Goal: Task Accomplishment & Management: Manage account settings

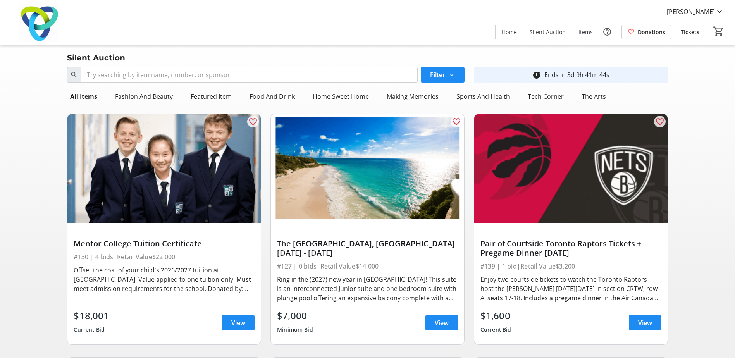
click at [690, 30] on span "Tickets" at bounding box center [690, 32] width 19 height 8
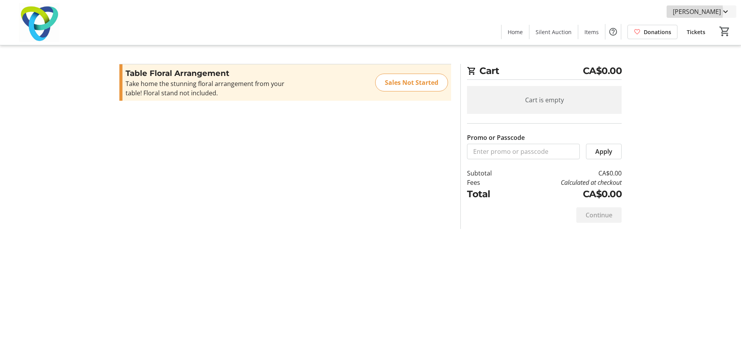
click at [707, 12] on span "[PERSON_NAME]" at bounding box center [697, 11] width 48 height 9
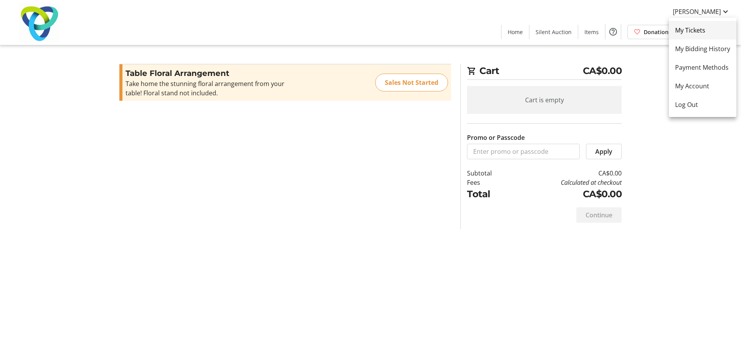
click at [695, 29] on span "My Tickets" at bounding box center [702, 30] width 55 height 9
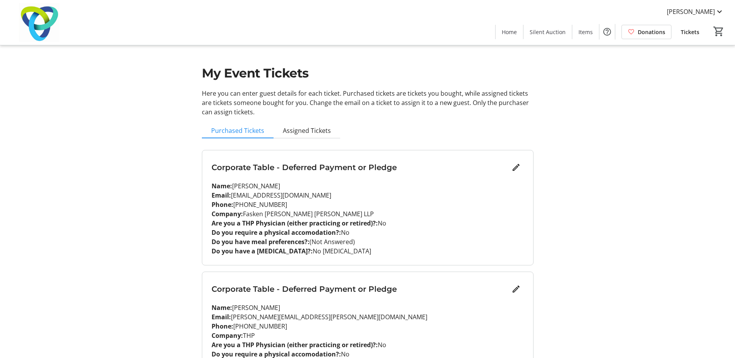
scroll to position [39, 0]
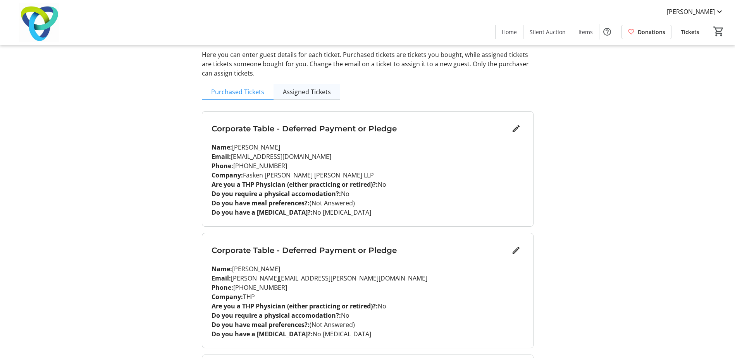
click at [312, 89] on span "Assigned Tickets" at bounding box center [307, 92] width 48 height 6
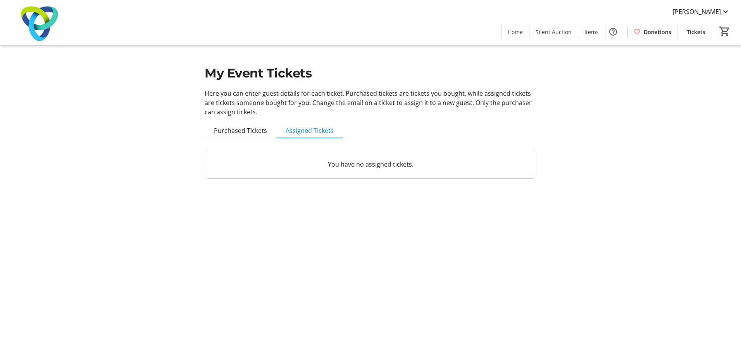
click at [235, 128] on span "Purchased Tickets" at bounding box center [240, 131] width 53 height 6
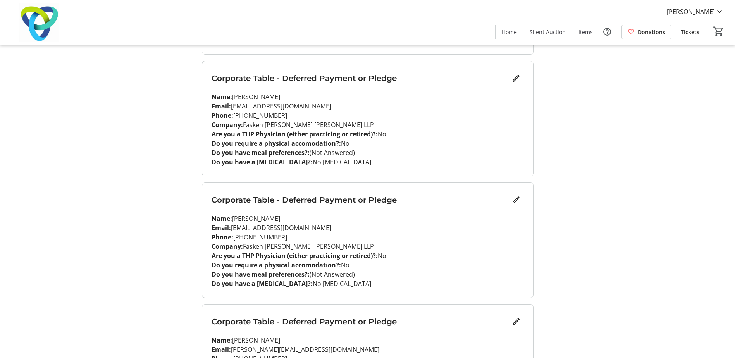
scroll to position [775, 0]
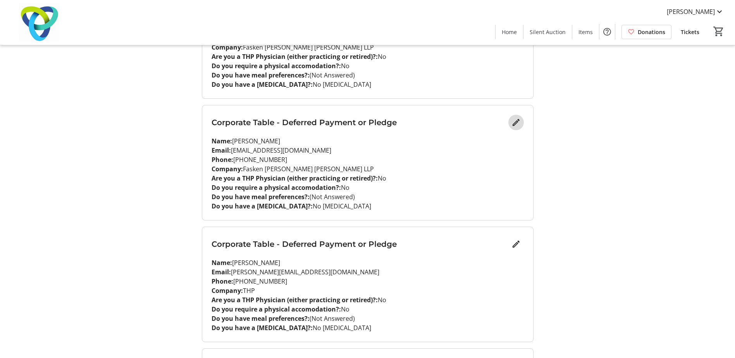
click at [516, 122] on mat-icon "Edit" at bounding box center [516, 122] width 9 height 9
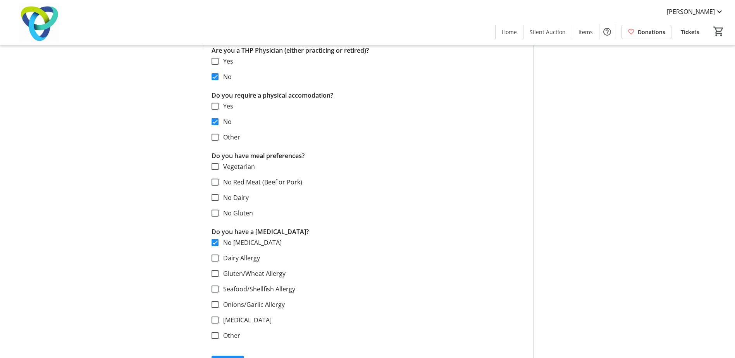
scroll to position [1008, 0]
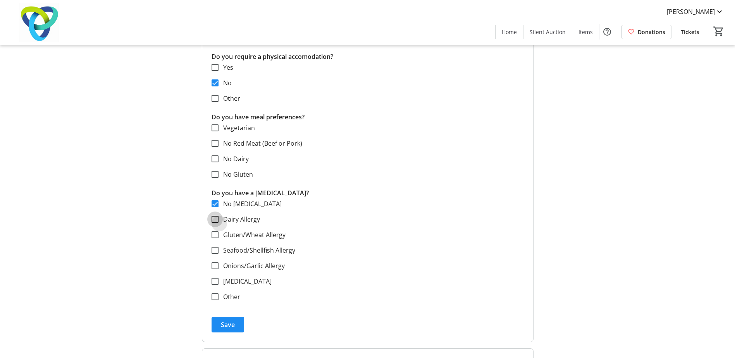
click at [214, 221] on input "Dairy Allergy" at bounding box center [215, 219] width 7 height 7
checkbox input "true"
click at [213, 203] on input "No [MEDICAL_DATA]" at bounding box center [215, 203] width 7 height 7
checkbox input "false"
click at [210, 157] on div at bounding box center [215, 159] width 19 height 19
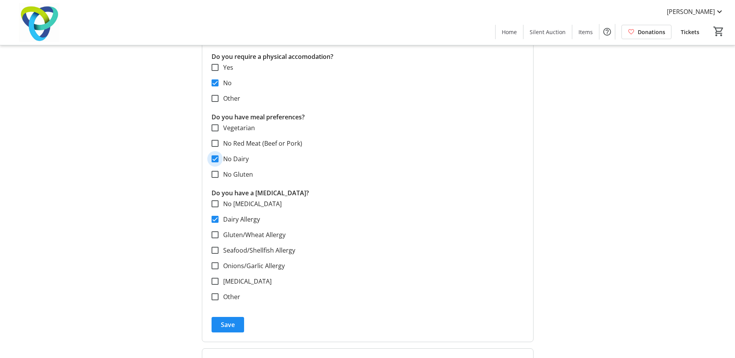
checkbox input "true"
click at [216, 140] on input "No Red Meat (Beef or Pork)" at bounding box center [215, 143] width 7 height 7
checkbox input "true"
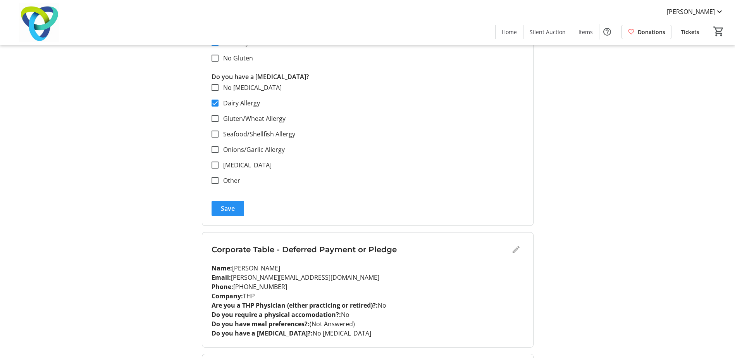
scroll to position [1163, 0]
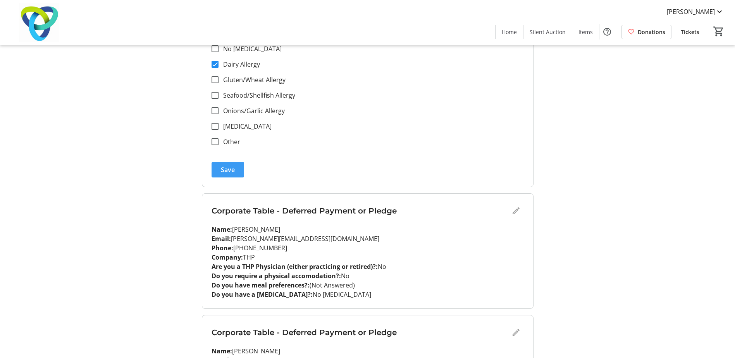
click at [227, 165] on span "Save" at bounding box center [228, 169] width 14 height 9
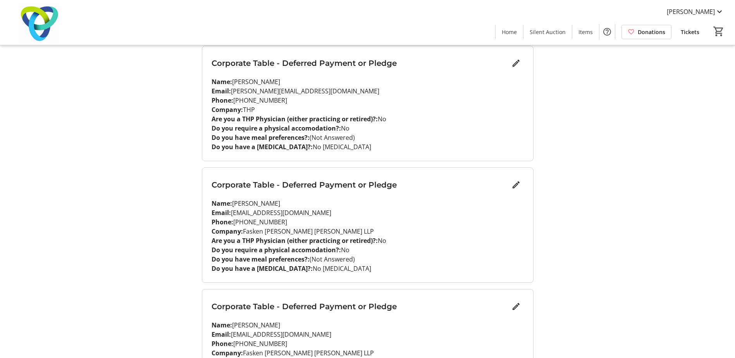
scroll to position [1034, 0]
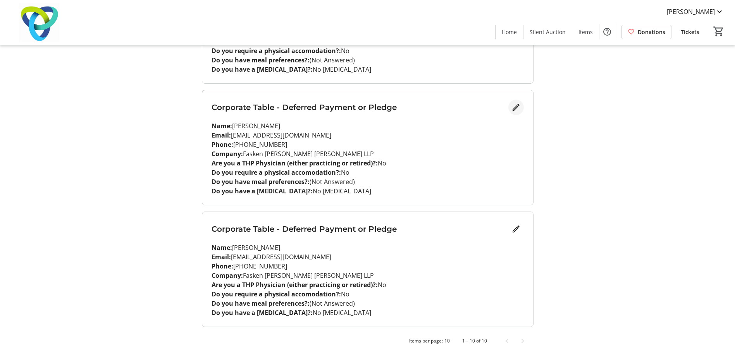
click at [518, 106] on mat-icon "Edit" at bounding box center [516, 107] width 9 height 9
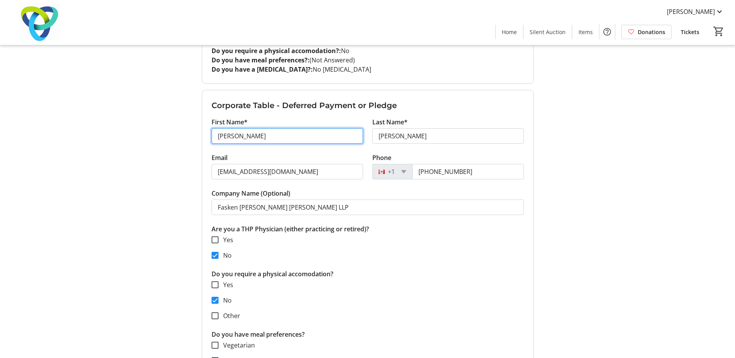
drag, startPoint x: 207, startPoint y: 136, endPoint x: 172, endPoint y: 137, distance: 35.7
type input "[PERSON_NAME]"
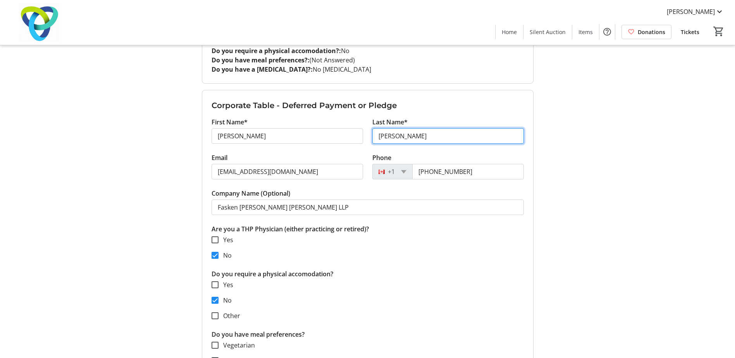
type input "[PERSON_NAME]"
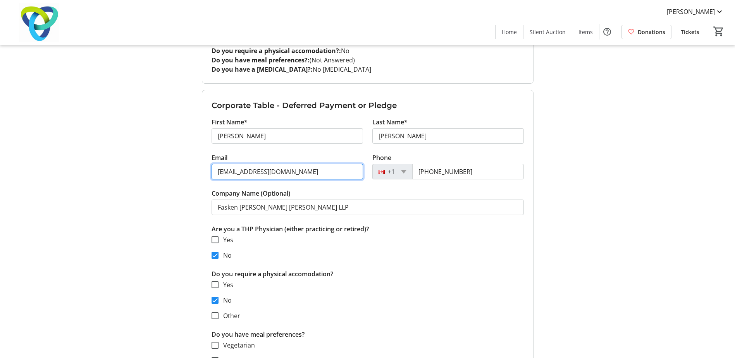
paste input "[PERSON_NAME][EMAIL_ADDRESS][DOMAIN_NAME]"
type input "[PERSON_NAME][EMAIL_ADDRESS][DOMAIN_NAME]"
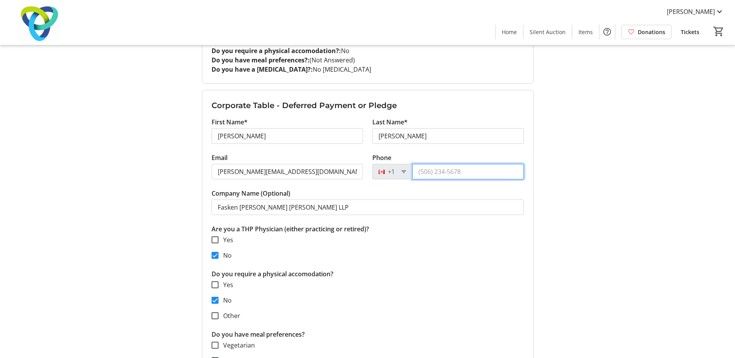
paste input "[PHONE_NUMBER]"
type input "[PHONE_NUMBER]"
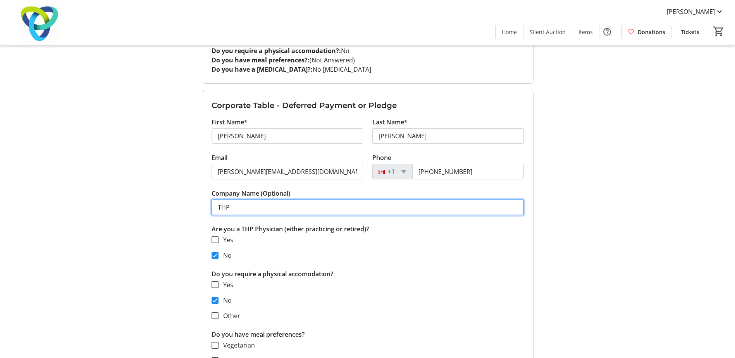
type input "THP"
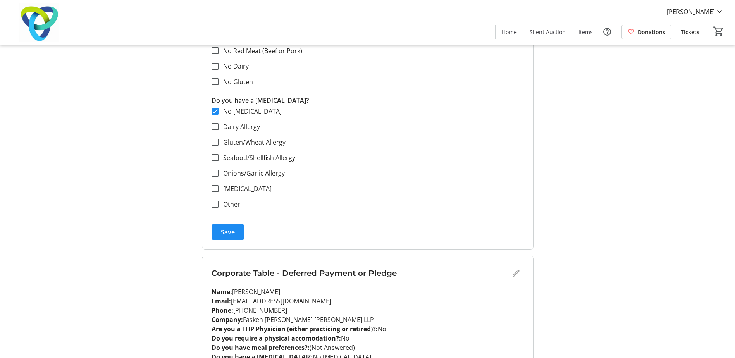
scroll to position [1383, 0]
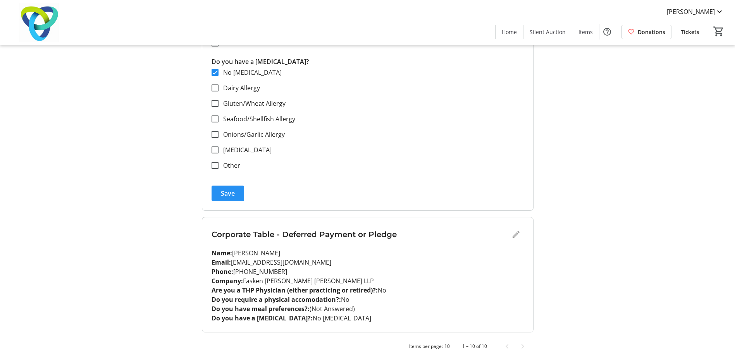
click at [231, 188] on span "submit" at bounding box center [228, 193] width 33 height 19
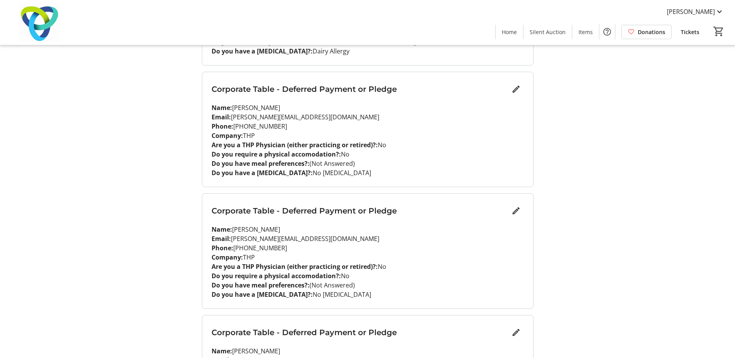
scroll to position [1034, 0]
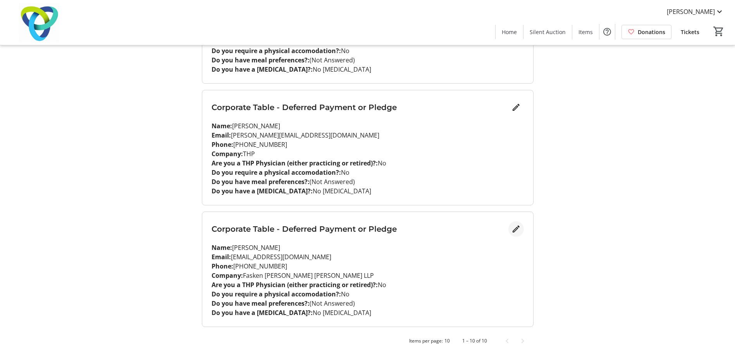
click at [512, 230] on mat-icon "Edit" at bounding box center [516, 228] width 9 height 9
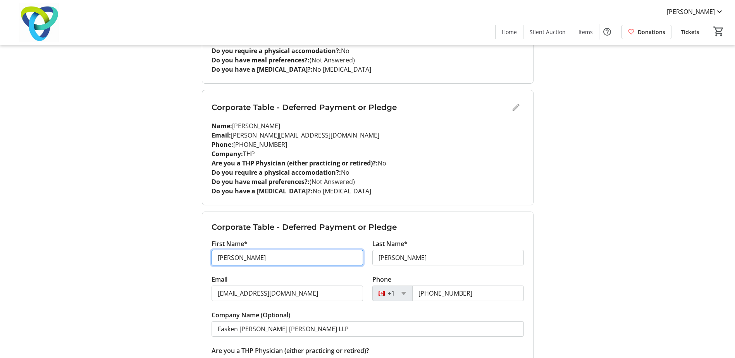
drag, startPoint x: 249, startPoint y: 257, endPoint x: 186, endPoint y: 256, distance: 62.8
type input "[PERSON_NAME]"
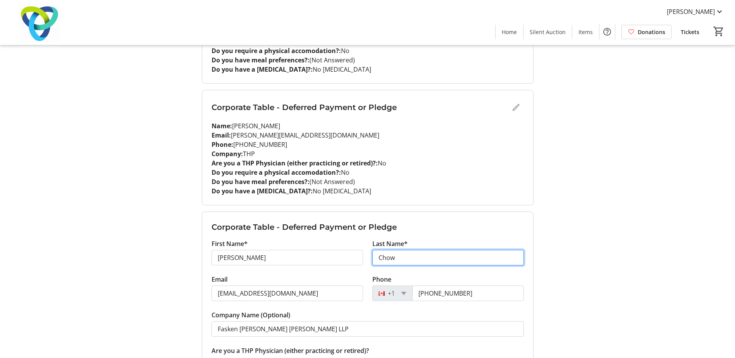
type input "Chow"
drag, startPoint x: 499, startPoint y: 272, endPoint x: 493, endPoint y: 278, distance: 8.5
click at [499, 272] on tr-form-field "Last Name* Chow" at bounding box center [448, 257] width 152 height 36
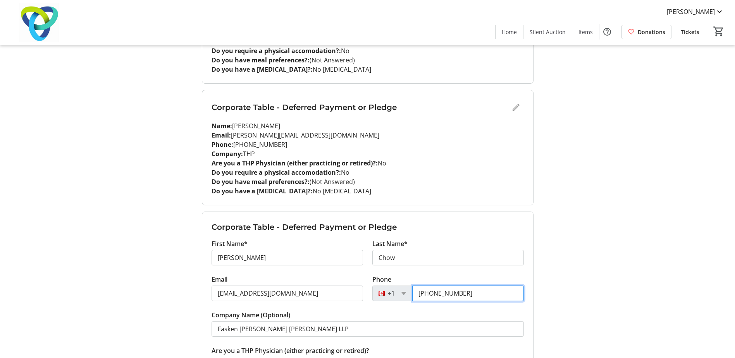
click at [482, 293] on input "[PHONE_NUMBER]" at bounding box center [468, 294] width 112 height 16
type input "4"
paste input "[PHONE_NUMBER]"
type input "[PHONE_NUMBER]"
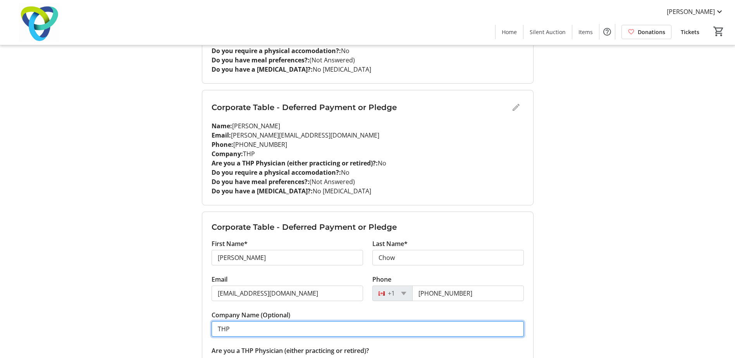
type input "THP"
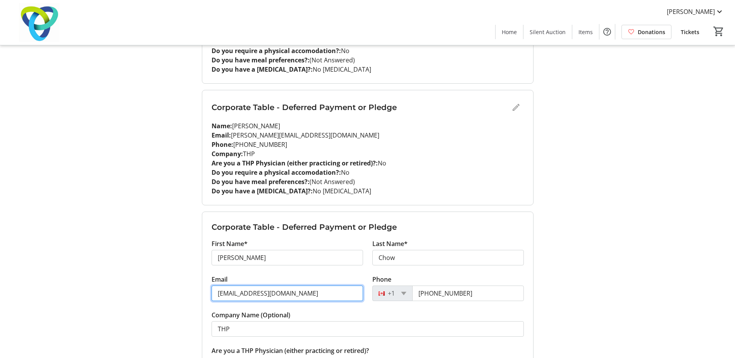
click at [289, 293] on input "[EMAIL_ADDRESS][DOMAIN_NAME]" at bounding box center [288, 294] width 152 height 16
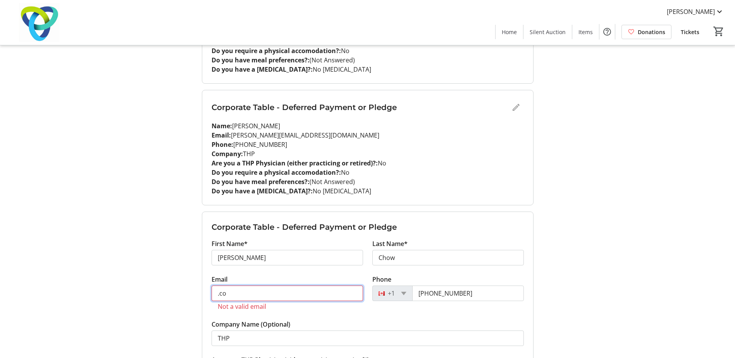
type input "co"
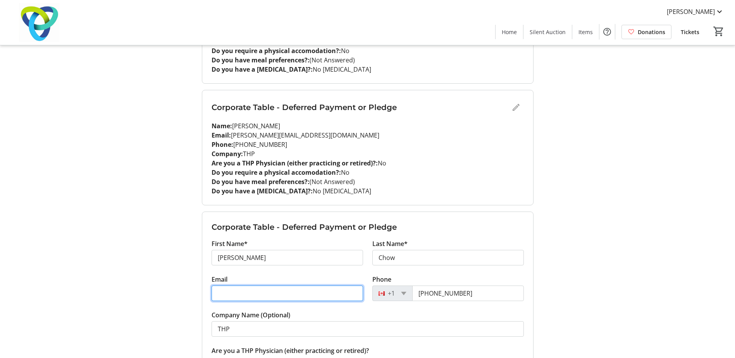
paste input "[PERSON_NAME][EMAIL_ADDRESS][DOMAIN_NAME]"
type input "[PERSON_NAME][EMAIL_ADDRESS][DOMAIN_NAME]"
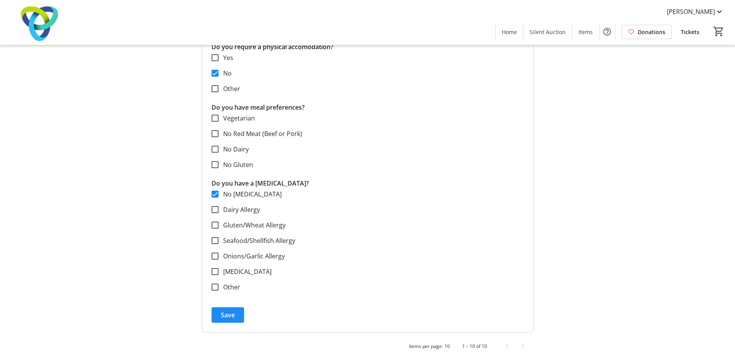
scroll to position [1388, 0]
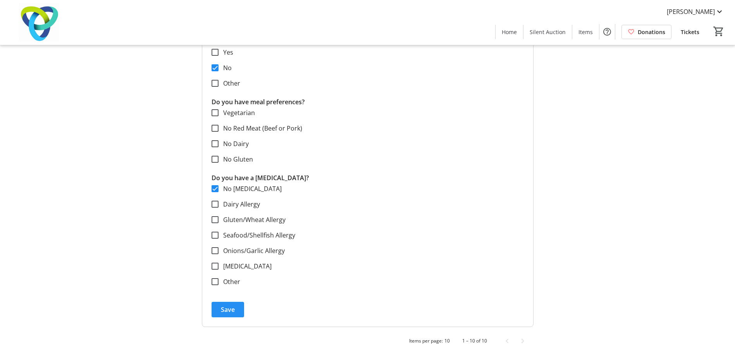
click at [228, 309] on span "Save" at bounding box center [228, 309] width 14 height 9
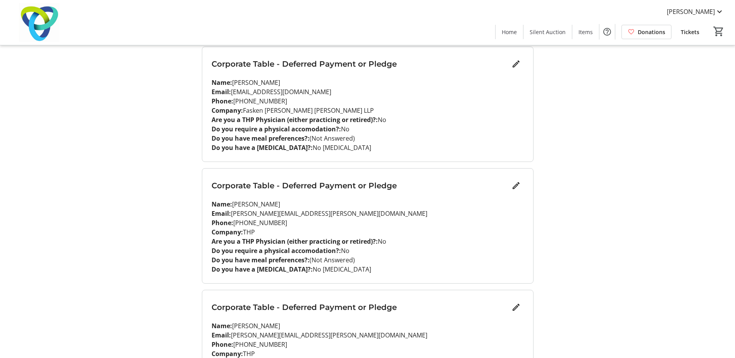
scroll to position [0, 0]
